Goal: Transaction & Acquisition: Purchase product/service

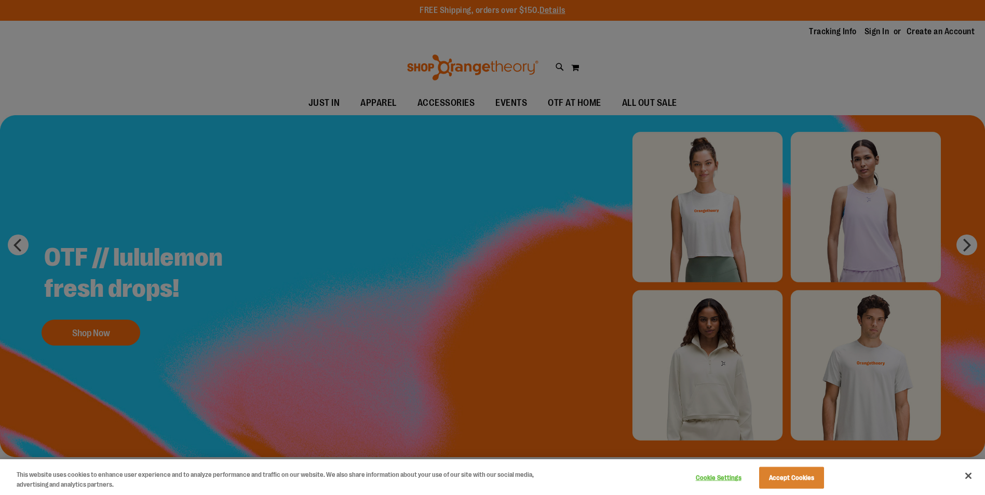
click at [90, 328] on div at bounding box center [492, 247] width 985 height 495
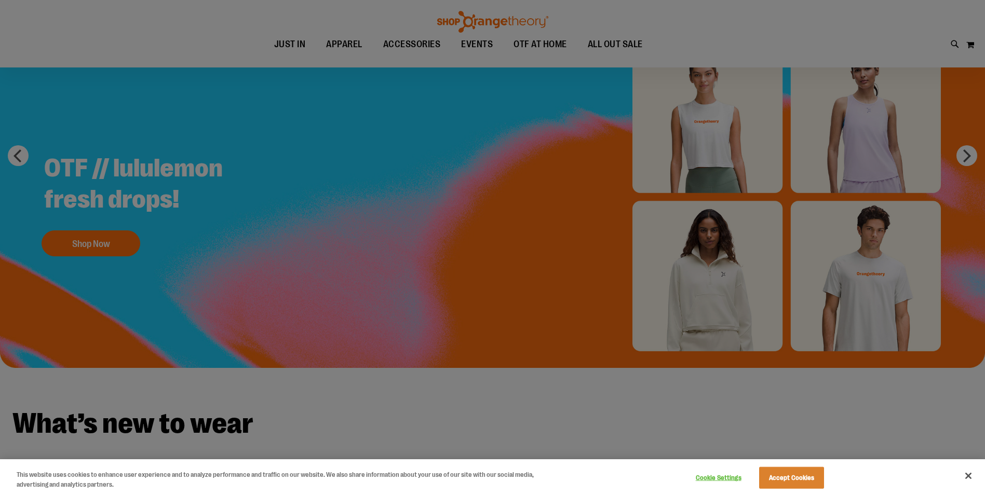
scroll to position [207, 0]
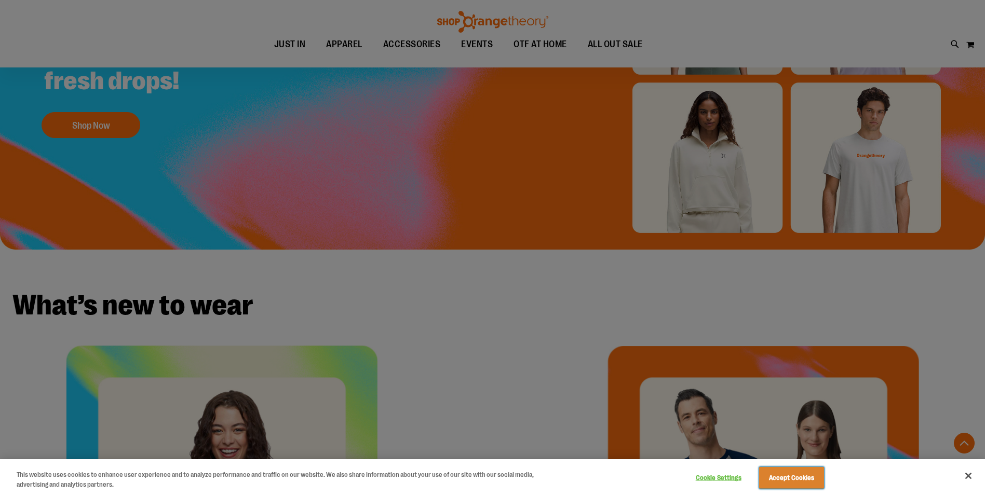
click at [786, 477] on button "Accept Cookies" at bounding box center [791, 478] width 65 height 22
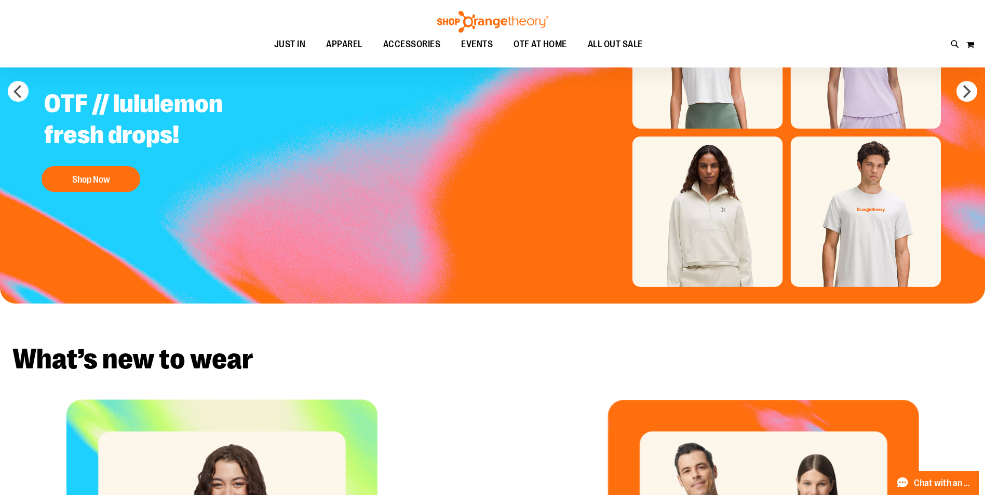
scroll to position [51, 0]
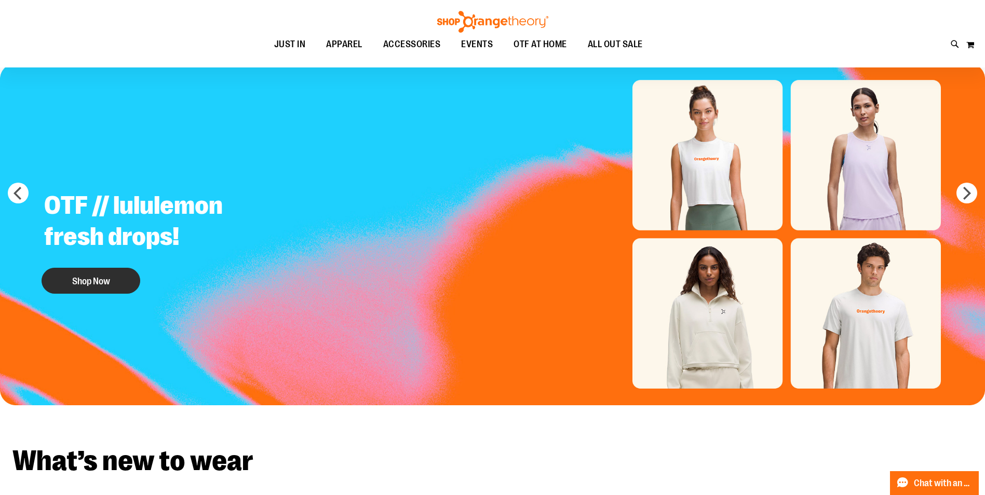
click at [134, 279] on button "Shop Now" at bounding box center [91, 281] width 99 height 26
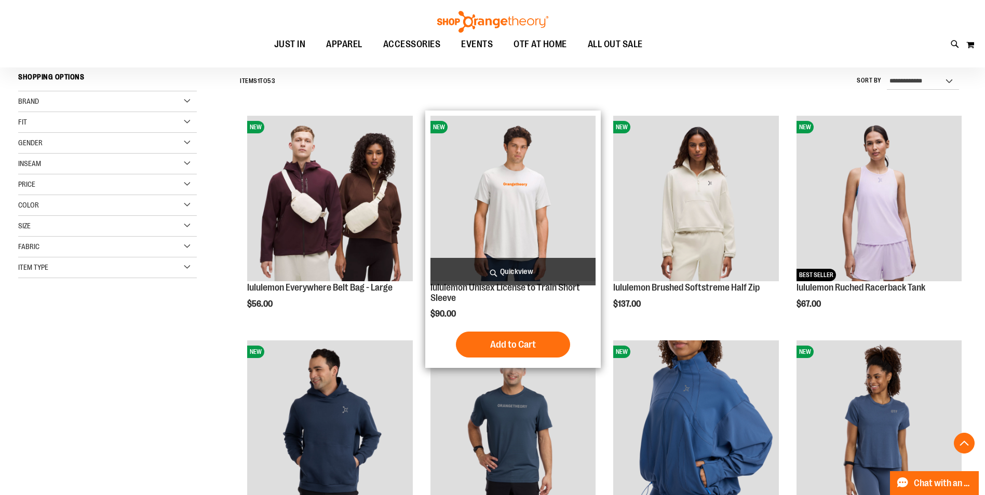
scroll to position [207, 0]
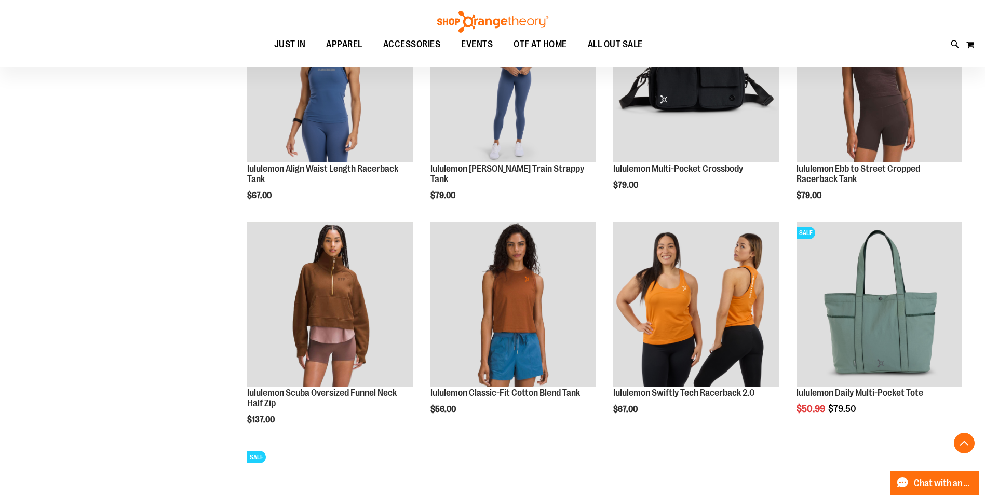
scroll to position [674, 0]
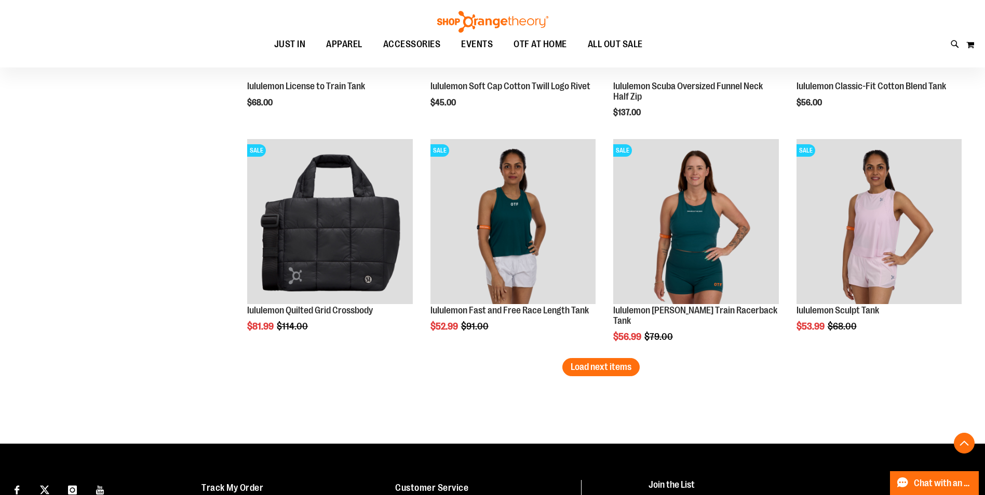
scroll to position [1869, 0]
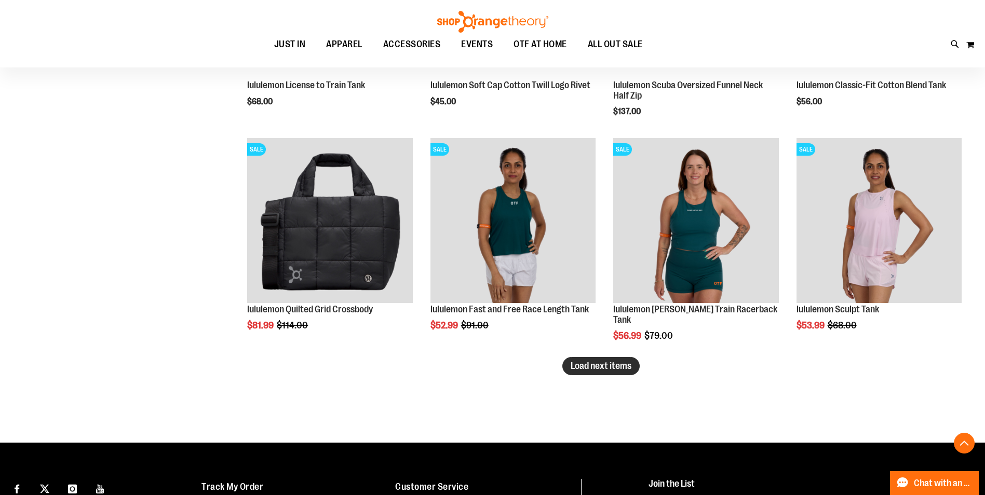
click at [606, 365] on span "Load next items" at bounding box center [601, 366] width 61 height 10
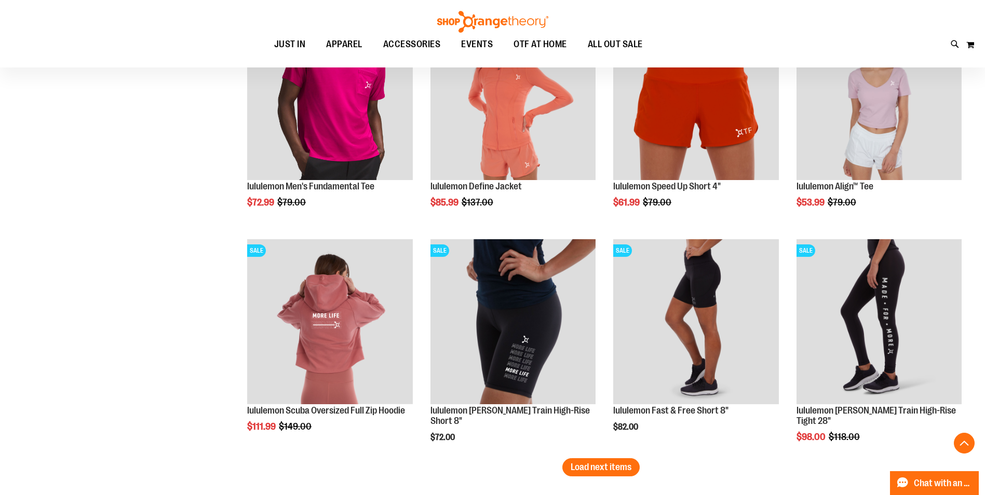
scroll to position [2440, 0]
